Goal: Find specific page/section: Find specific page/section

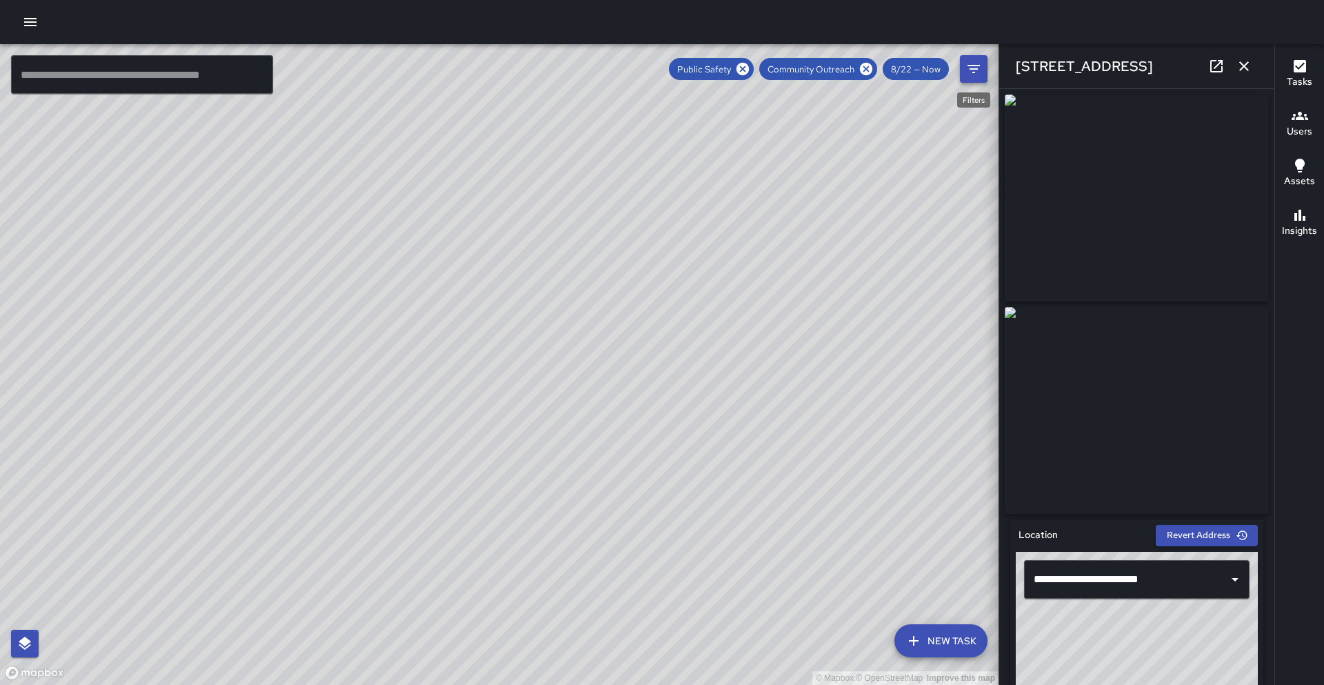
click at [981, 61] on icon "Filters" at bounding box center [974, 69] width 17 height 17
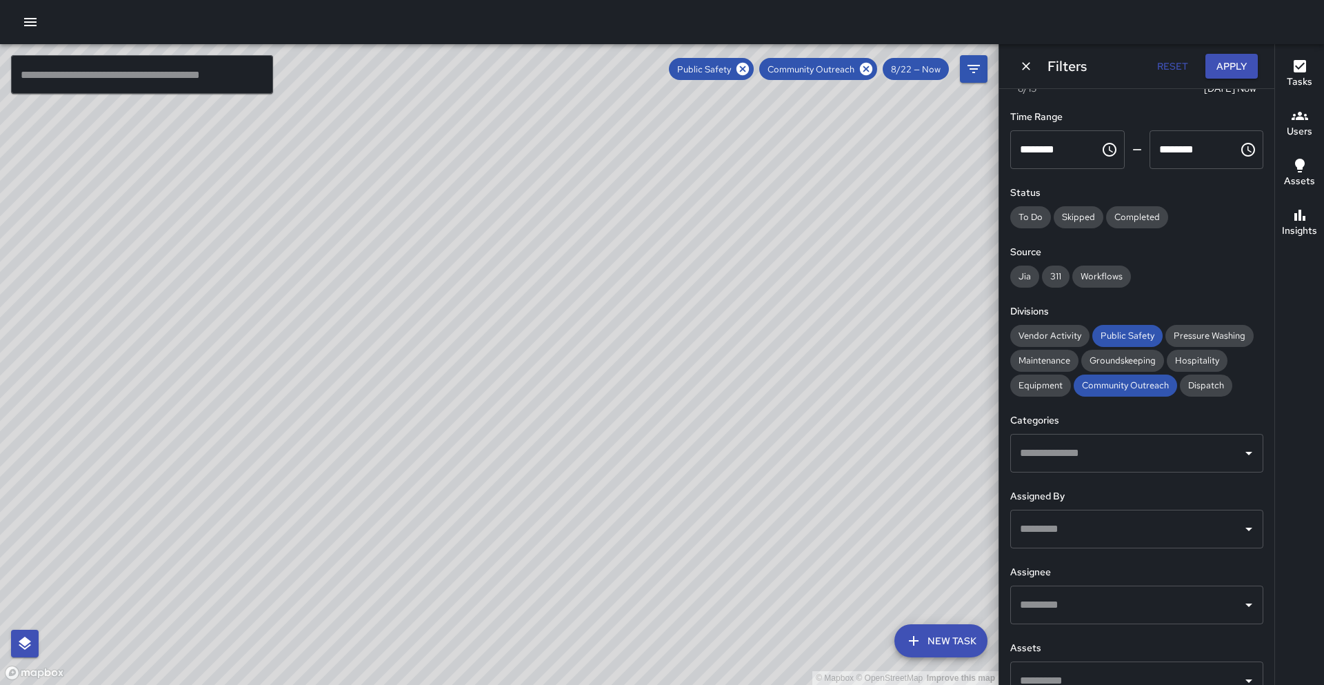
scroll to position [86, 0]
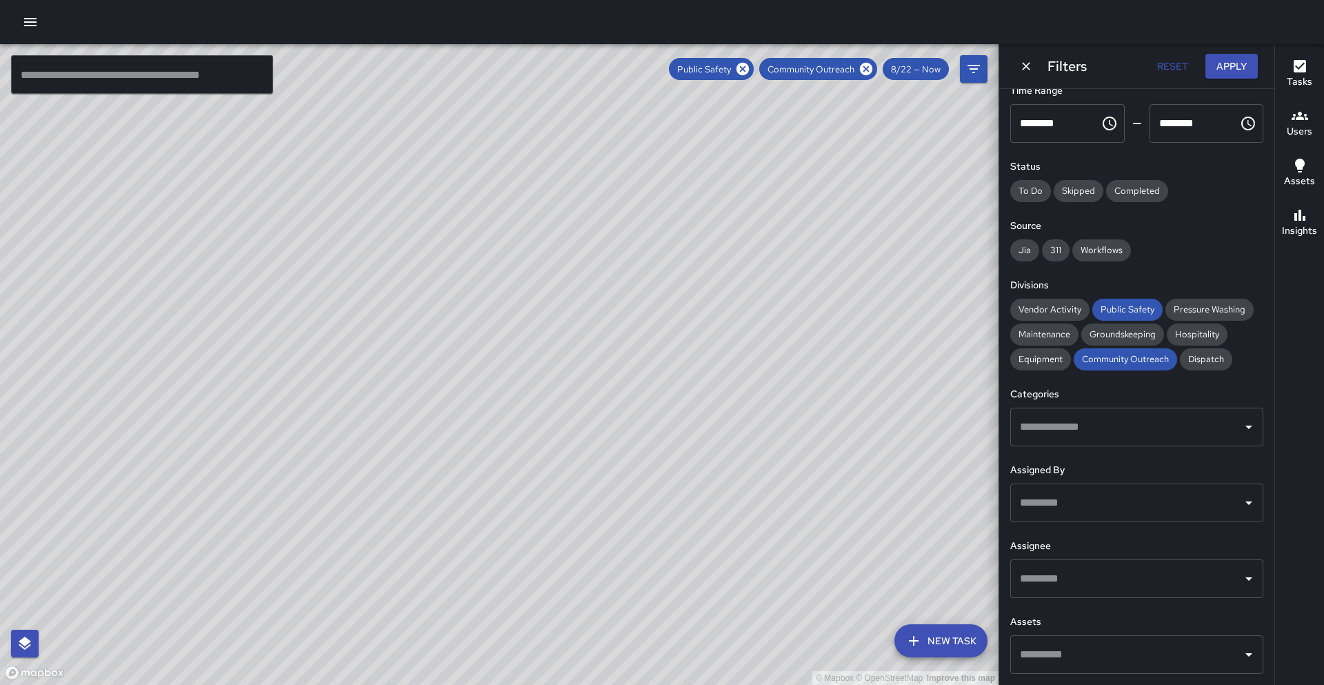
drag, startPoint x: 1073, startPoint y: 581, endPoint x: 1090, endPoint y: 573, distance: 19.1
click at [1073, 581] on input "text" at bounding box center [1127, 579] width 220 height 26
click at [1090, 573] on input "text" at bounding box center [1127, 579] width 220 height 26
type input "********"
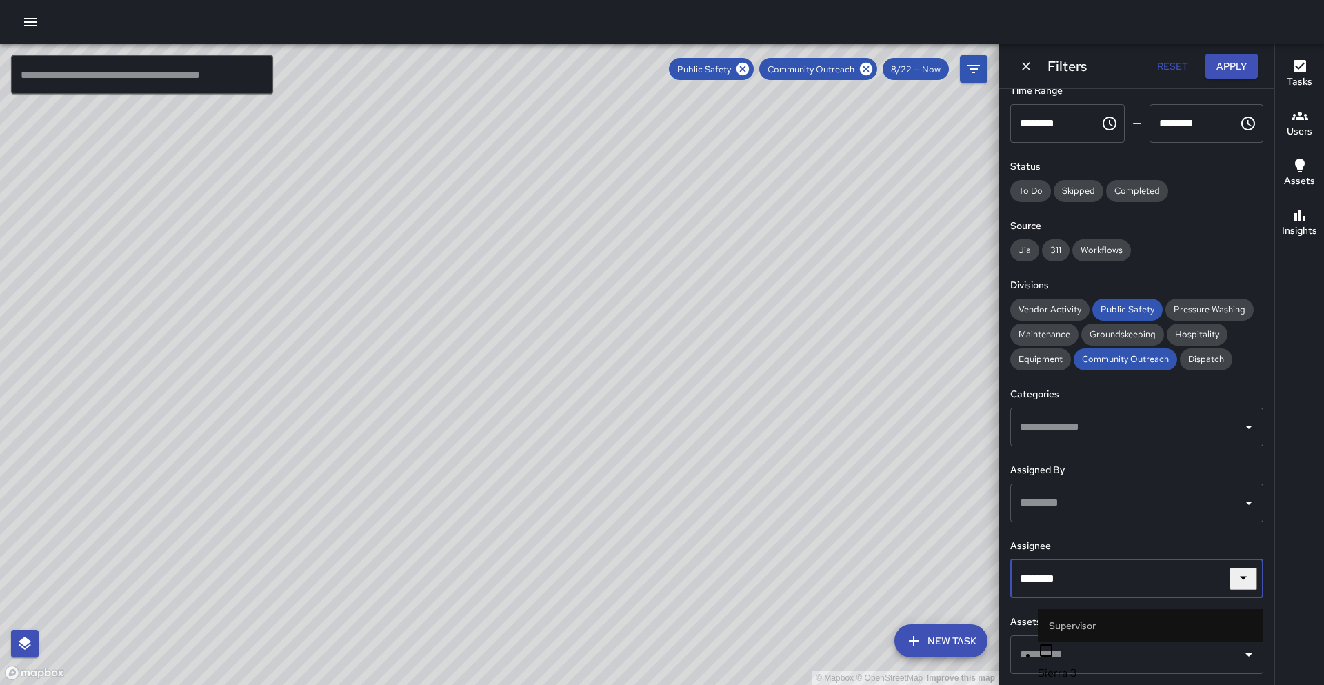
click at [1088, 665] on span "Sierra 3" at bounding box center [1151, 673] width 226 height 17
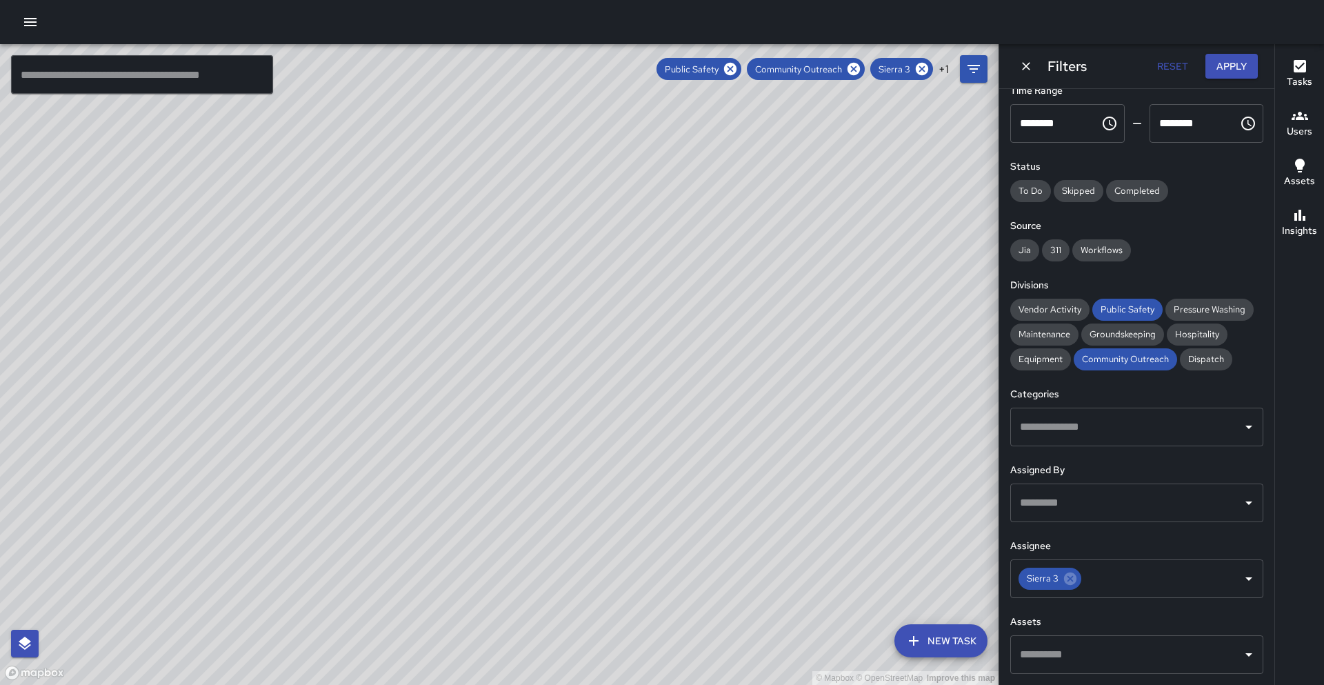
drag, startPoint x: 508, startPoint y: 218, endPoint x: 415, endPoint y: 334, distance: 149.2
click at [415, 334] on div "© Mapbox © OpenStreetMap Improve this map" at bounding box center [499, 364] width 999 height 641
click at [737, 71] on icon at bounding box center [730, 69] width 12 height 12
click at [801, 73] on icon at bounding box center [798, 69] width 12 height 12
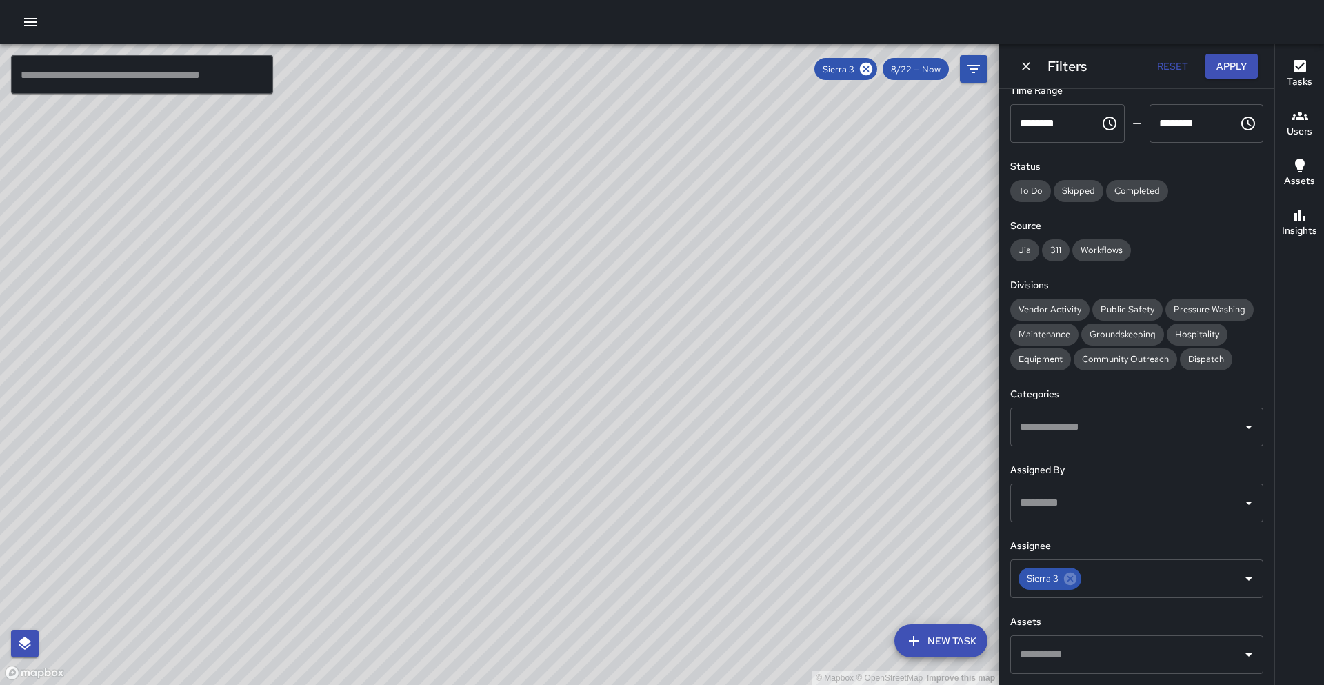
click at [1175, 66] on button "Reset" at bounding box center [1172, 67] width 44 height 26
type input "*"
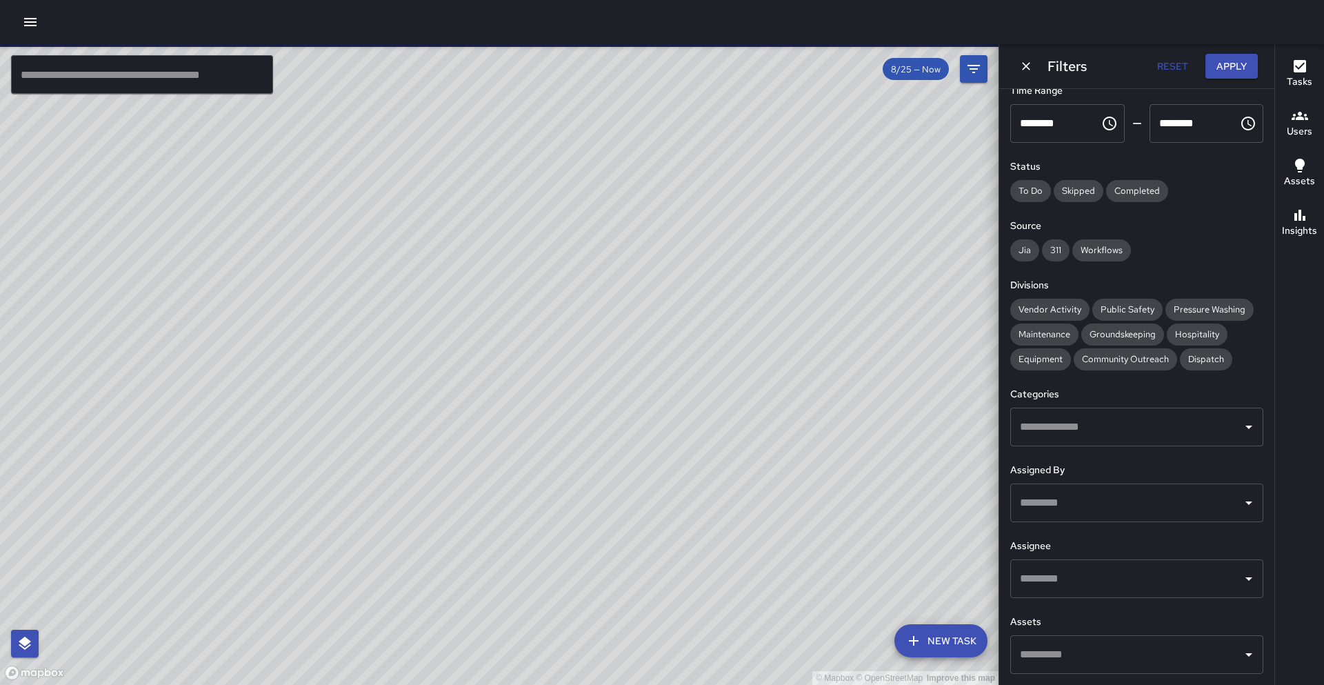
click at [912, 71] on span "8/25 — Now" at bounding box center [916, 69] width 66 height 12
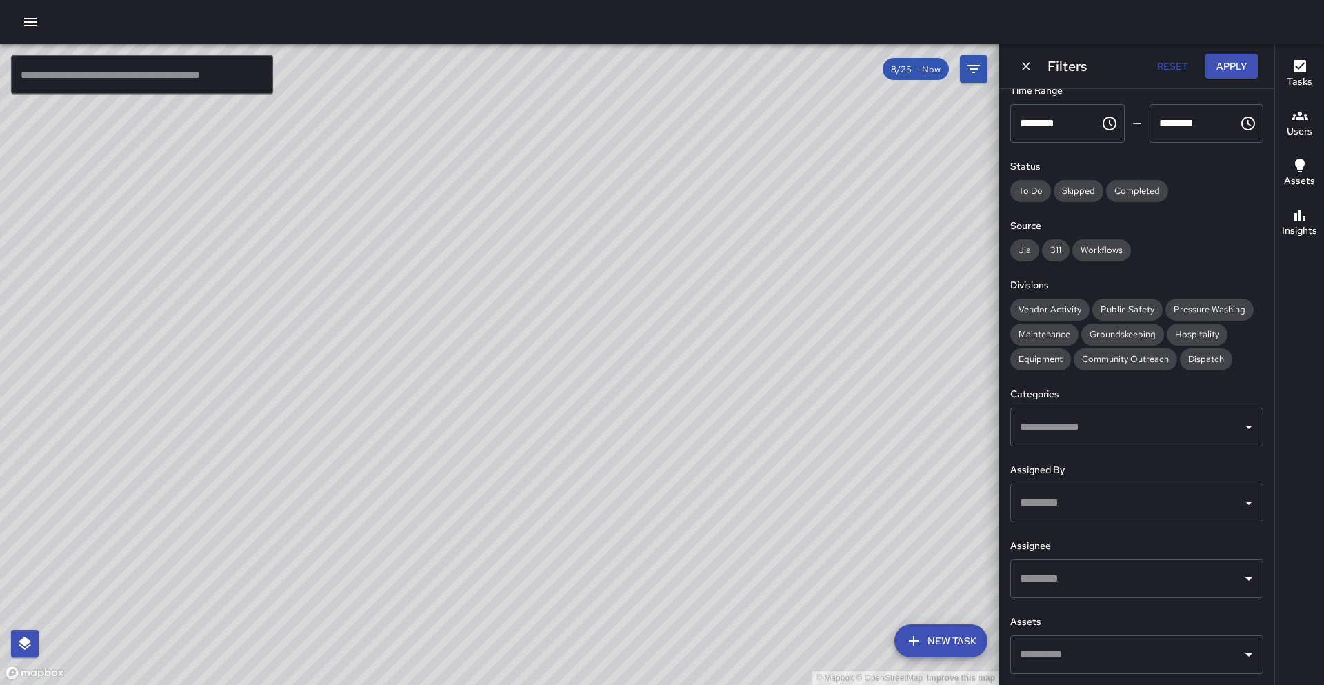
drag, startPoint x: 934, startPoint y: 321, endPoint x: 971, endPoint y: 256, distance: 74.4
click at [943, 276] on div "© Mapbox © OpenStreetMap Improve this map" at bounding box center [499, 364] width 999 height 641
click at [1029, 68] on icon "Dismiss" at bounding box center [1026, 66] width 14 height 14
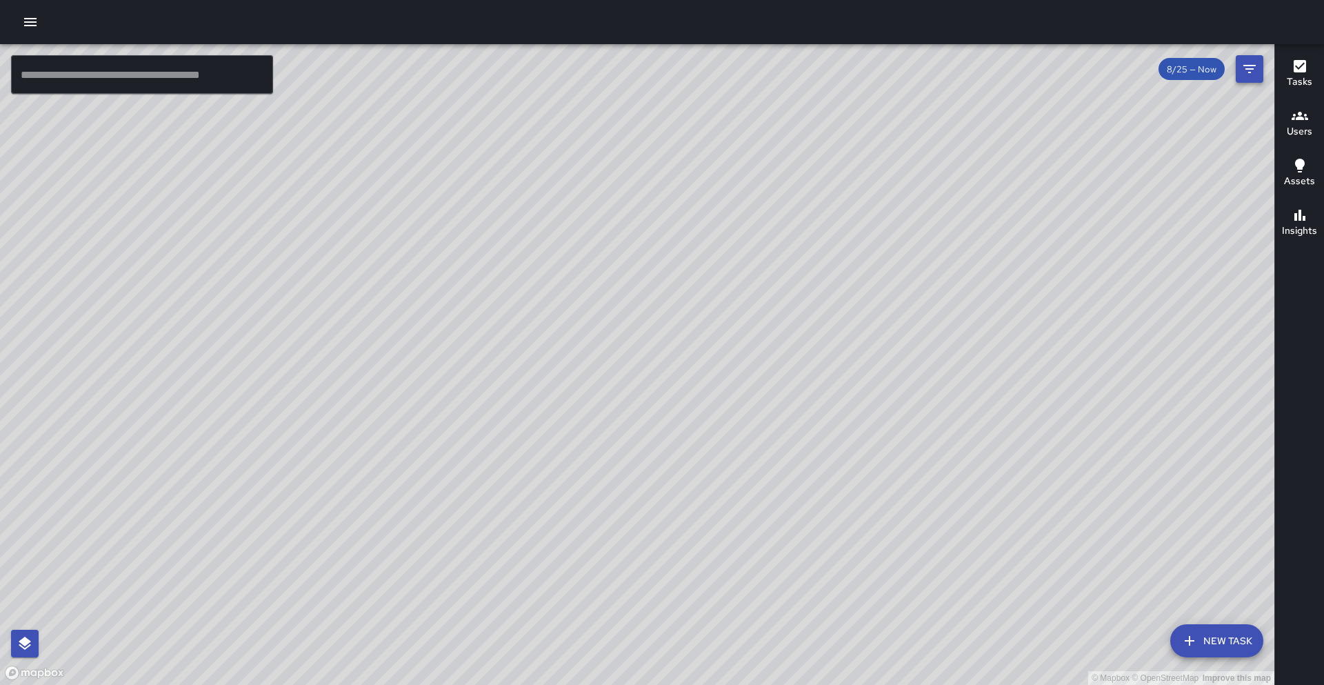
click at [1252, 71] on icon "Filters" at bounding box center [1249, 69] width 17 height 17
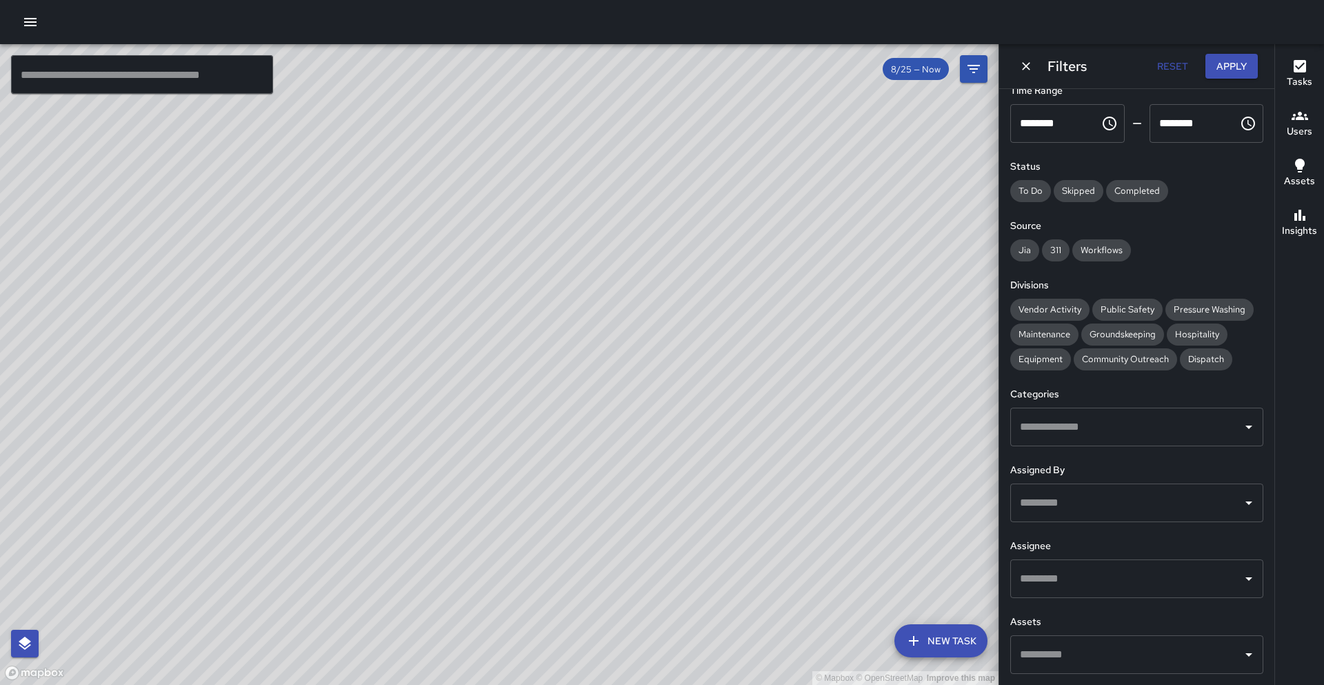
click at [1046, 574] on input "text" at bounding box center [1127, 579] width 220 height 26
type input "********"
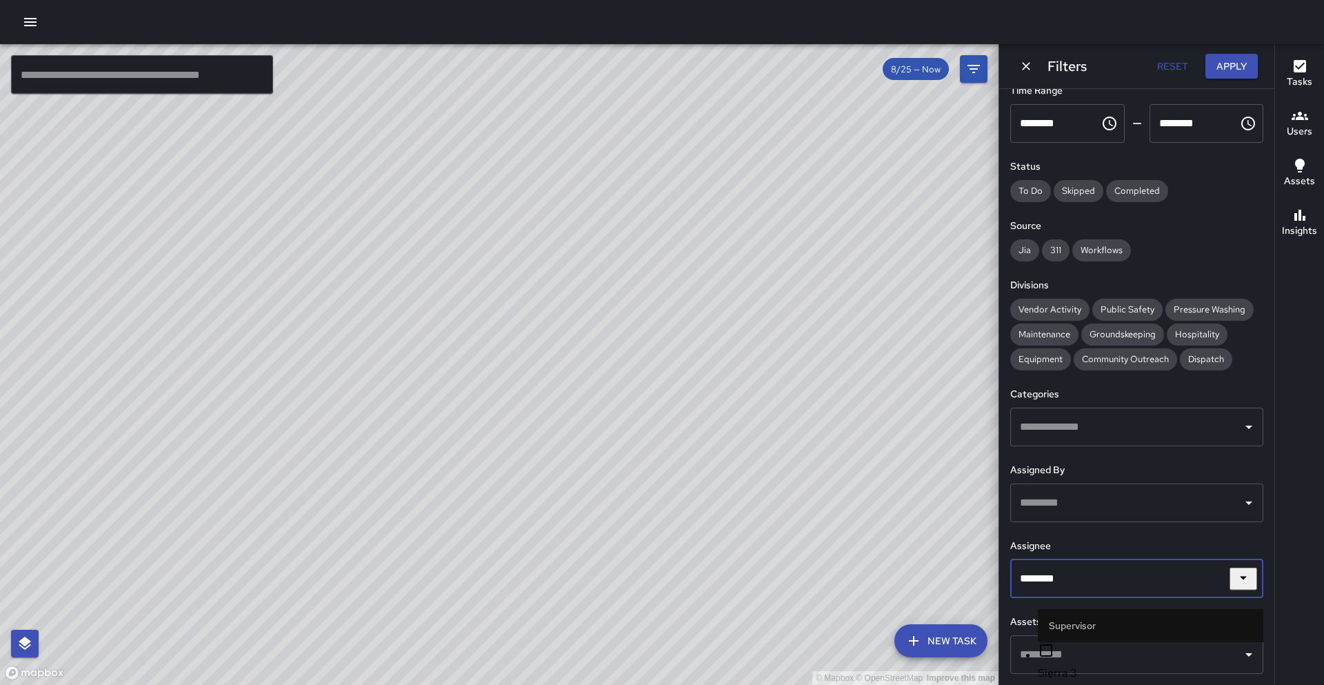
drag, startPoint x: 1055, startPoint y: 648, endPoint x: 1082, endPoint y: 623, distance: 36.1
click at [1055, 665] on span "Sierra 3" at bounding box center [1151, 673] width 226 height 17
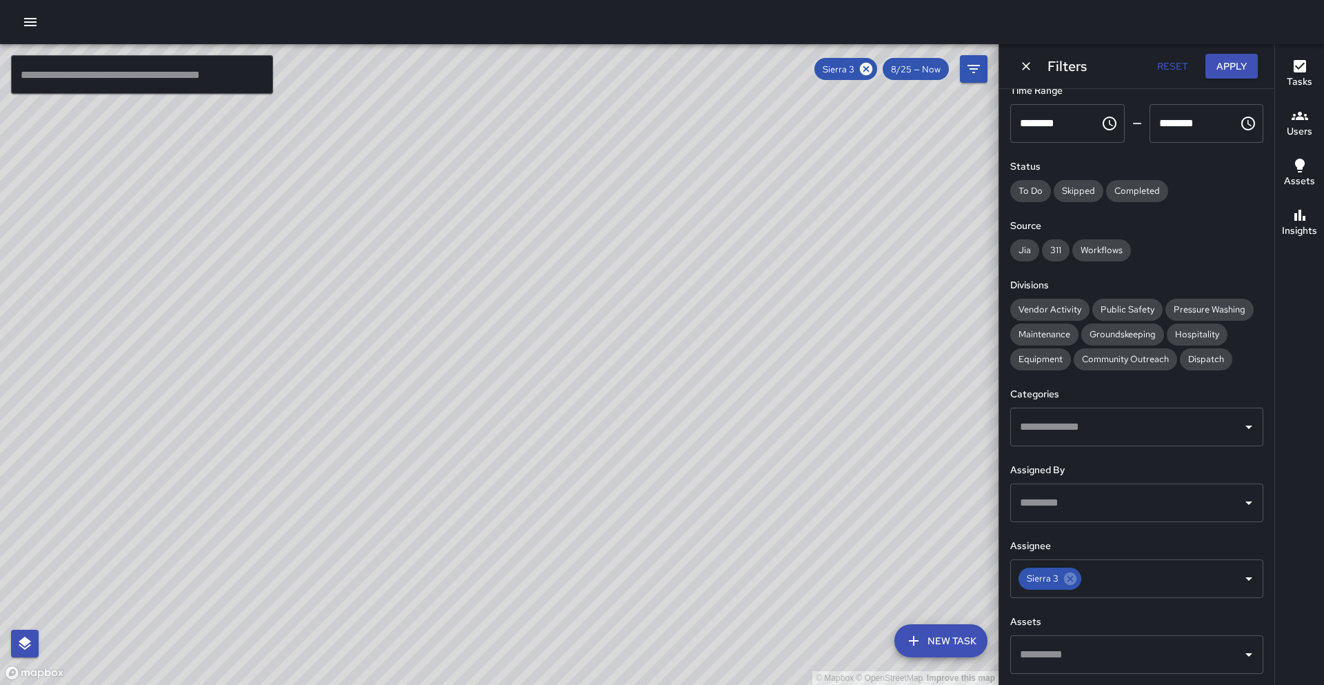
drag, startPoint x: 346, startPoint y: 368, endPoint x: 408, endPoint y: 304, distance: 89.7
click at [409, 303] on div "© Mapbox © OpenStreetMap Improve this map" at bounding box center [499, 364] width 999 height 641
drag, startPoint x: 392, startPoint y: 406, endPoint x: 420, endPoint y: 384, distance: 35.9
click at [420, 384] on div "© Mapbox © OpenStreetMap Improve this map" at bounding box center [499, 364] width 999 height 641
drag, startPoint x: 395, startPoint y: 518, endPoint x: 445, endPoint y: 438, distance: 94.2
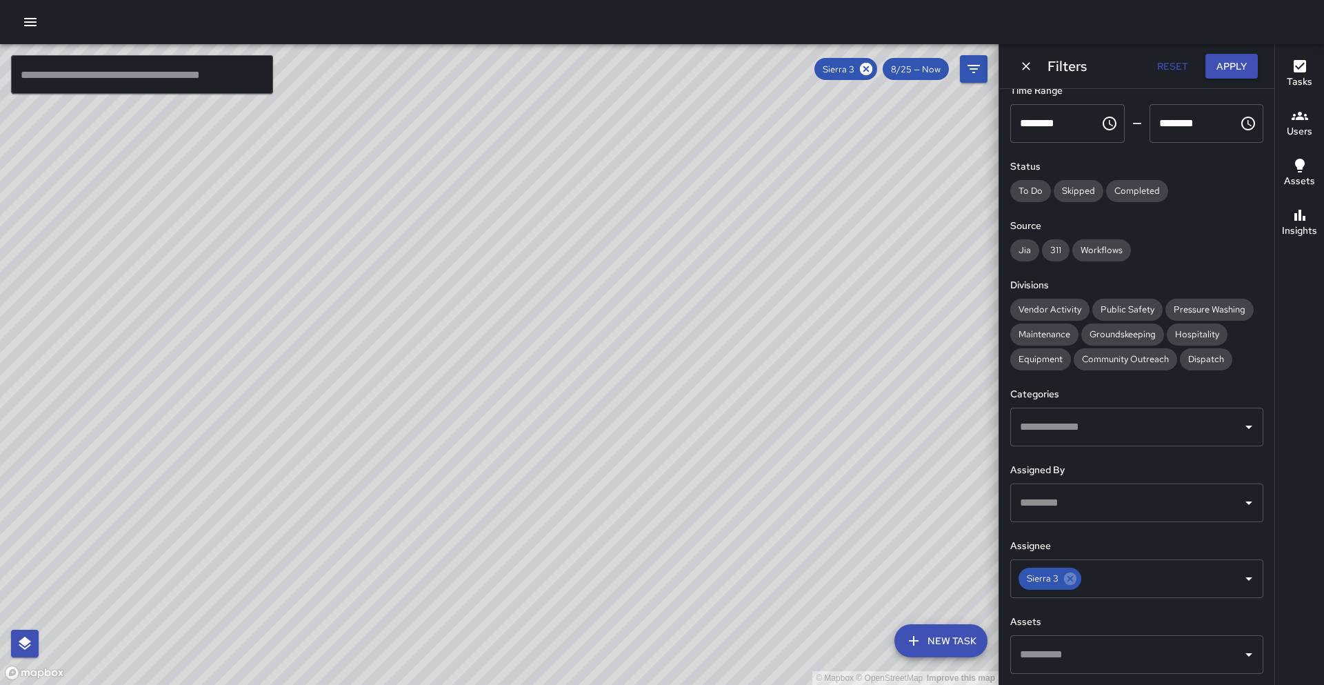
click at [445, 438] on div "© Mapbox © OpenStreetMap Improve this map" at bounding box center [499, 364] width 999 height 641
click at [546, 321] on div "© Mapbox © OpenStreetMap Improve this map S3 Sierra 3 Supervisor Tasks 17 / 17 …" at bounding box center [499, 364] width 999 height 641
click at [1072, 579] on icon at bounding box center [1070, 578] width 12 height 12
